Goal: Navigation & Orientation: Find specific page/section

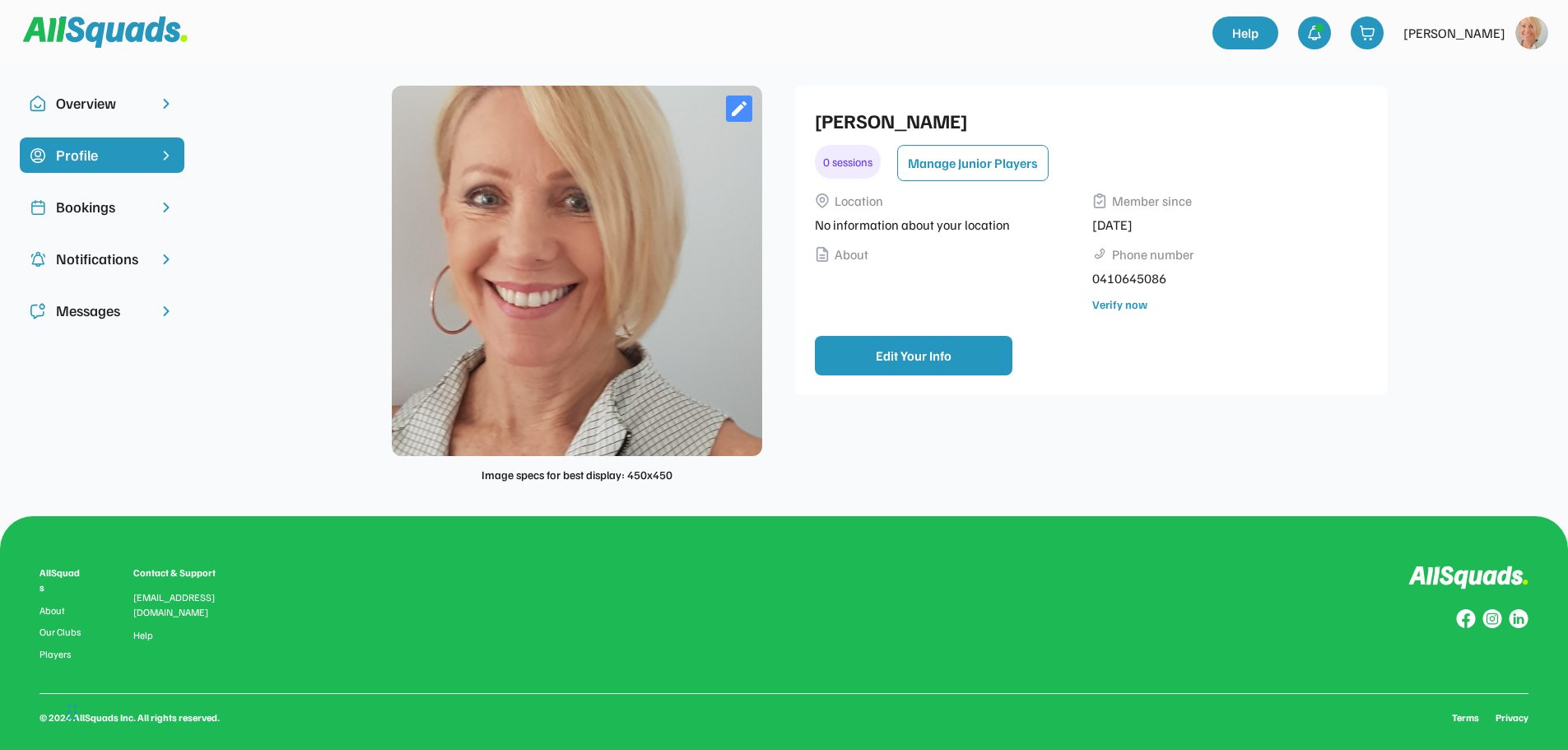
click at [103, 102] on div "Overview" at bounding box center [102, 103] width 92 height 22
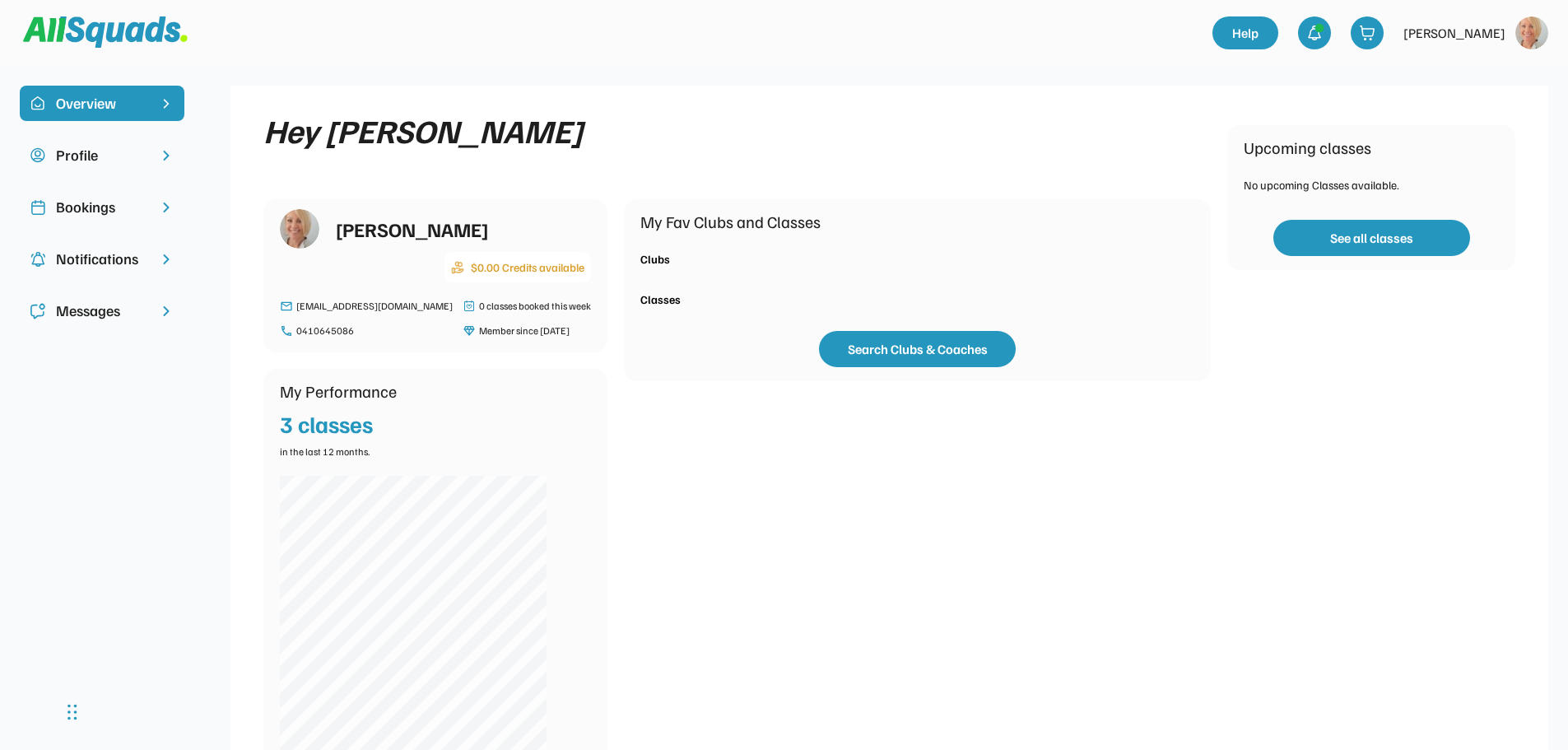
click at [1516, 34] on img at bounding box center [1532, 33] width 33 height 33
click at [1487, 69] on link "Profile" at bounding box center [1509, 73] width 97 height 33
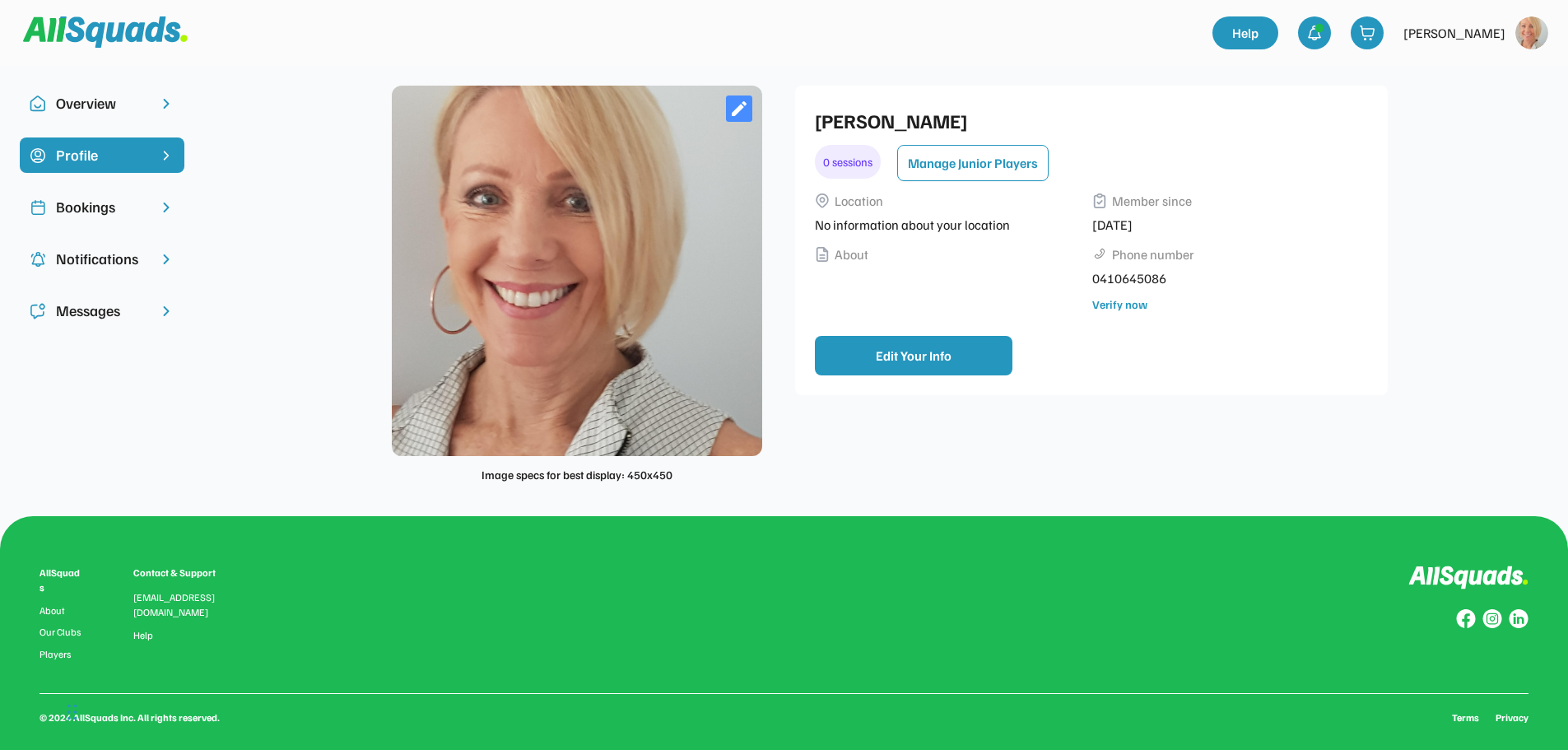
click at [95, 208] on div "Bookings" at bounding box center [102, 207] width 92 height 22
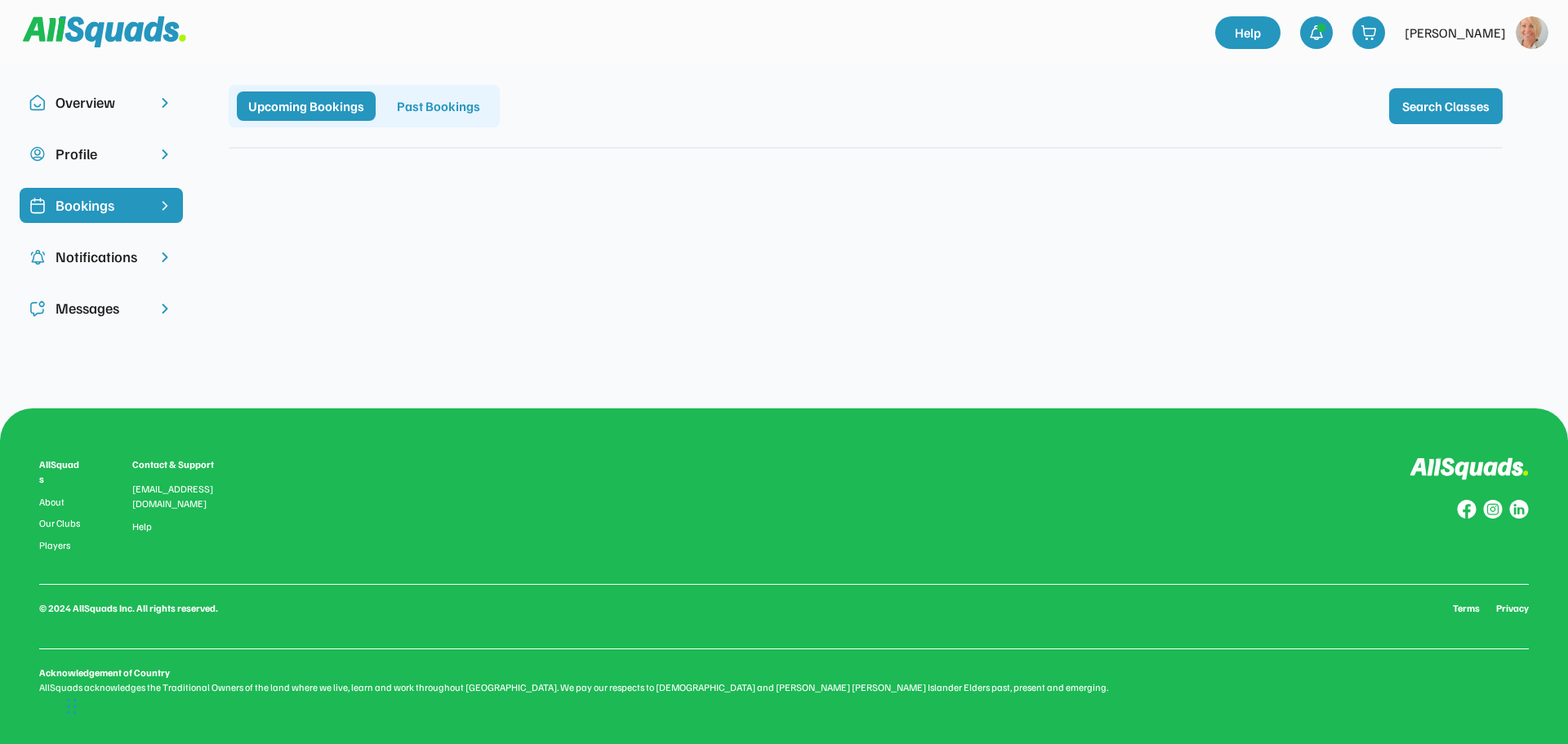
click at [80, 151] on div "Profile" at bounding box center [102, 154] width 92 height 22
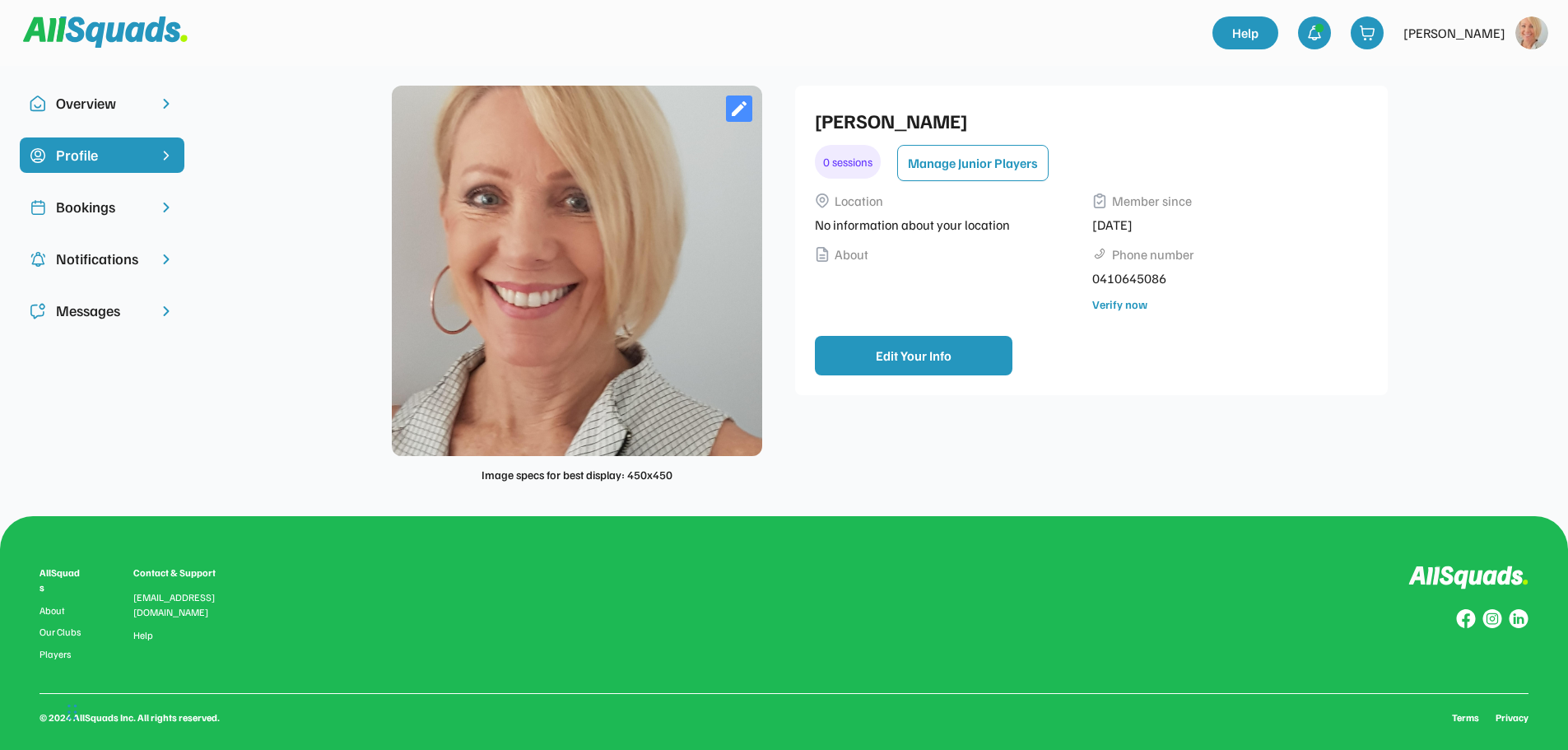
click at [93, 109] on div "Overview" at bounding box center [102, 103] width 92 height 22
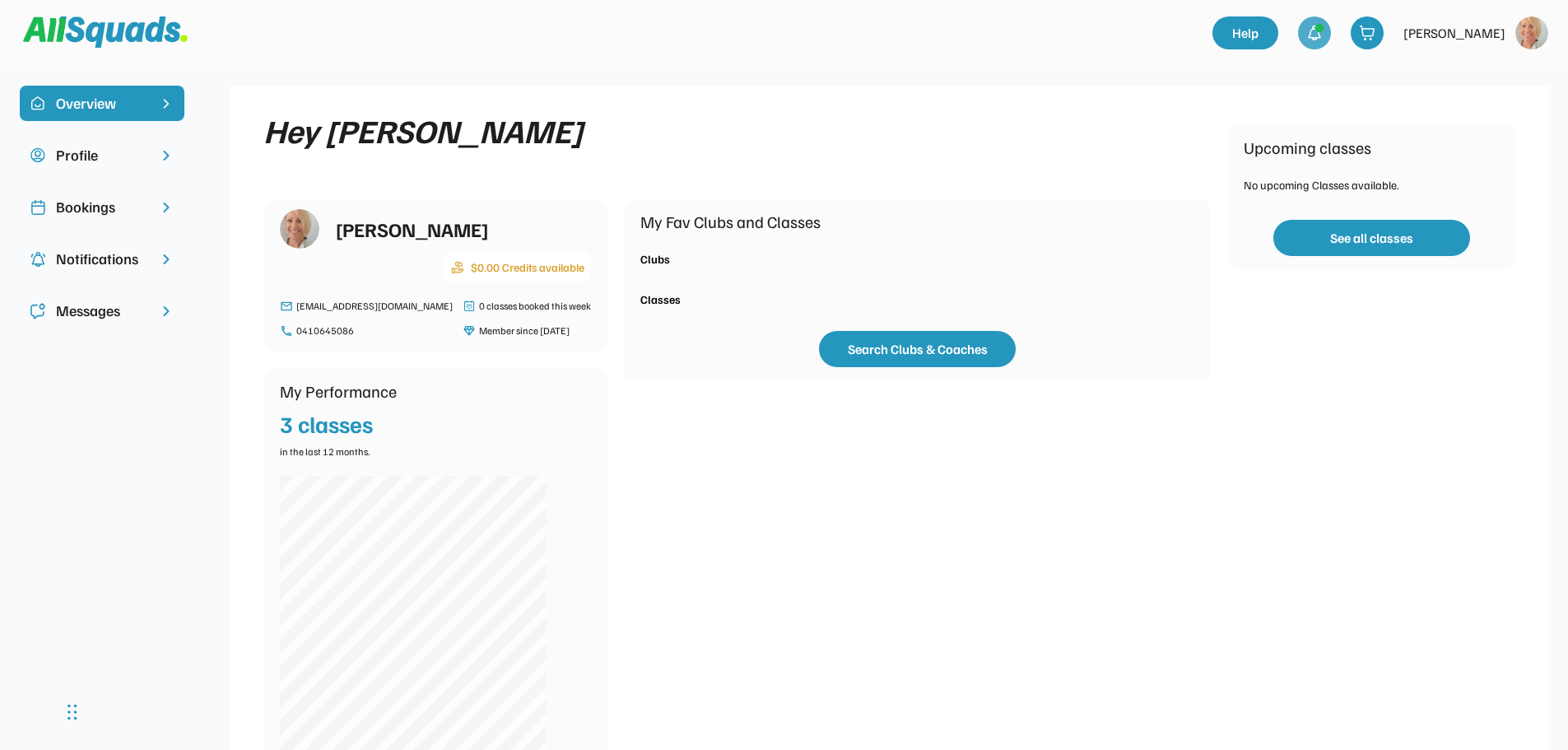
click at [1323, 33] on img at bounding box center [1314, 33] width 17 height 17
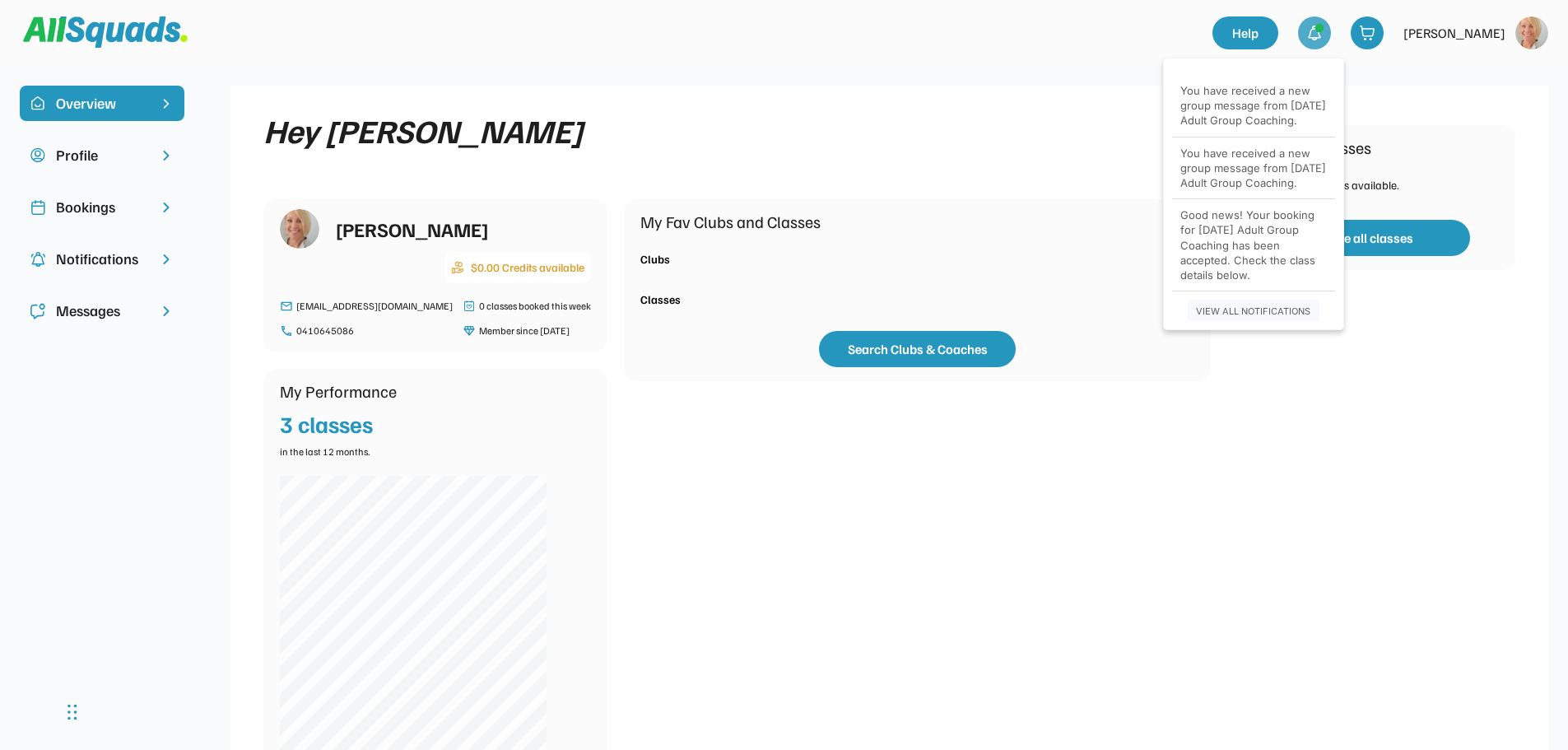
click at [98, 311] on div "Messages" at bounding box center [102, 311] width 92 height 22
